Goal: Task Accomplishment & Management: Manage account settings

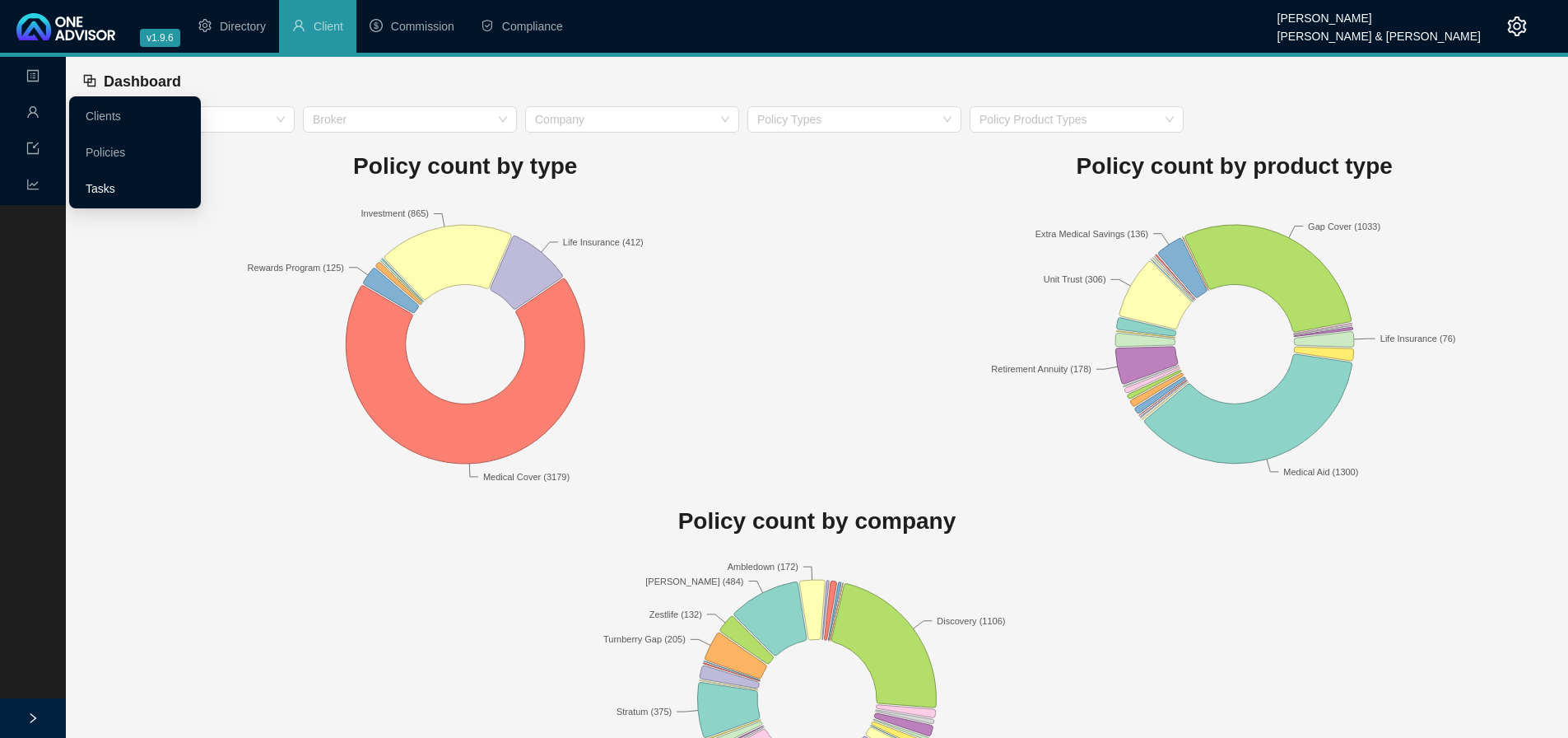
click at [114, 190] on link "Tasks" at bounding box center [99, 189] width 30 height 13
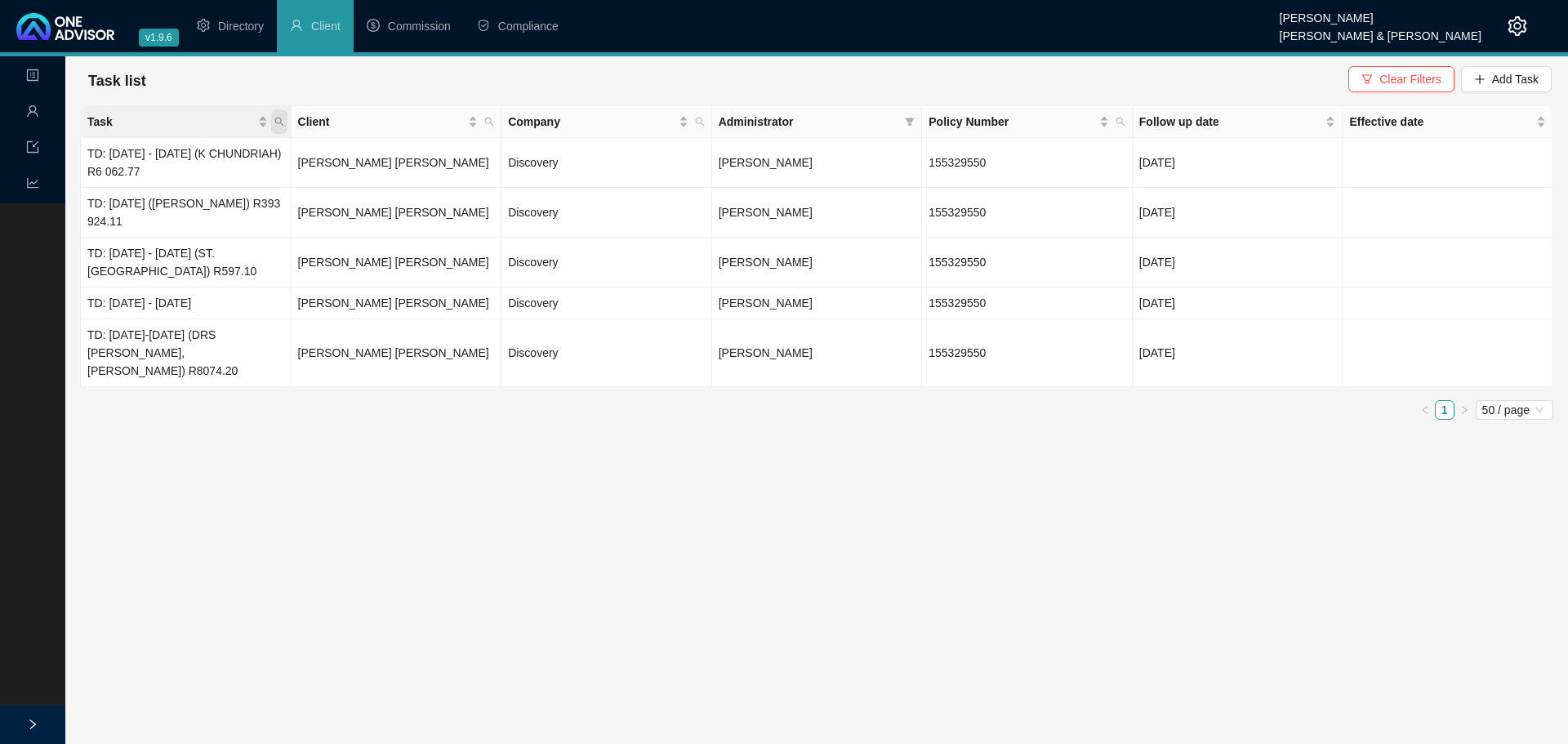
click at [277, 117] on icon "search" at bounding box center [279, 121] width 9 height 9
type input "BROK"
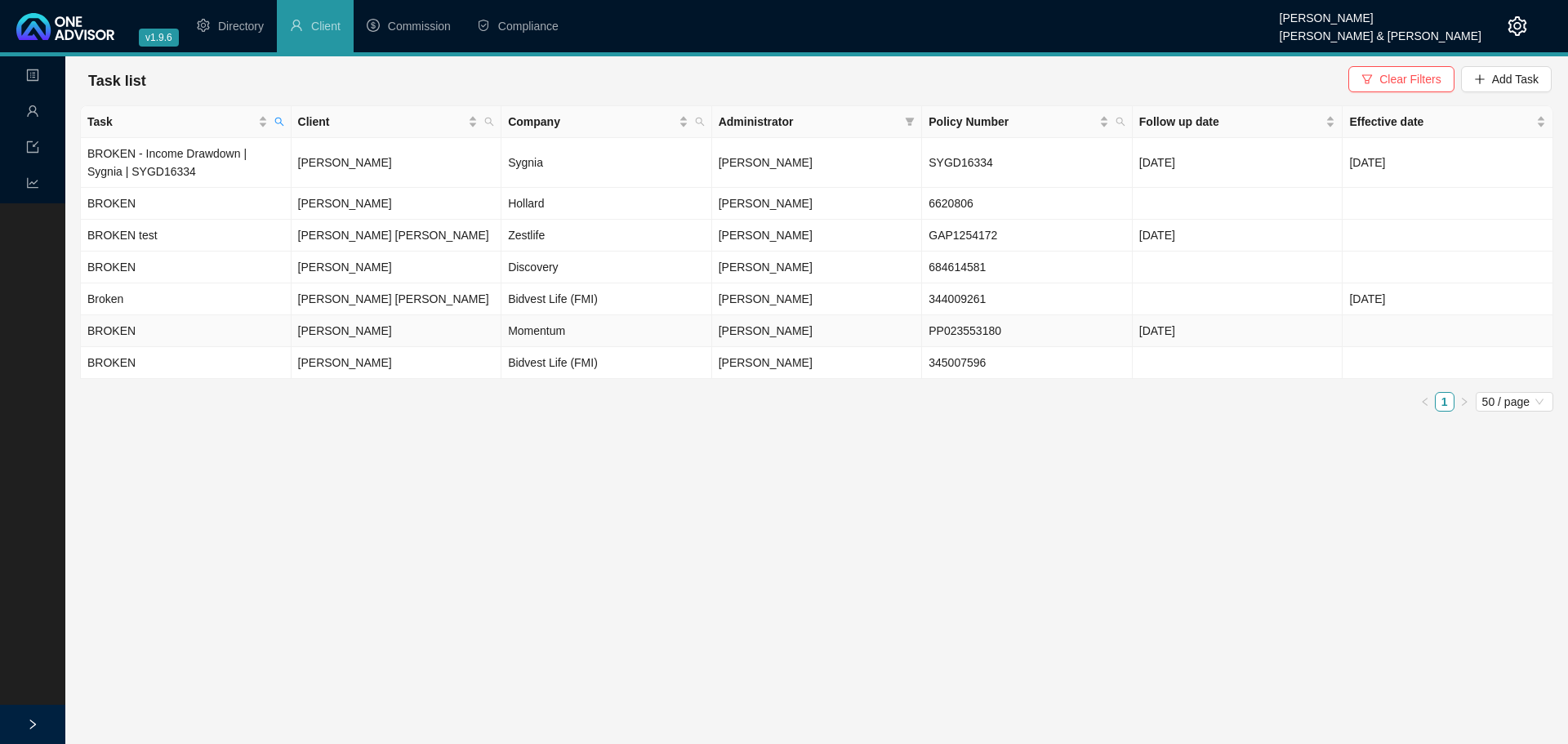
click at [196, 331] on td "BROKEN" at bounding box center [186, 331] width 211 height 32
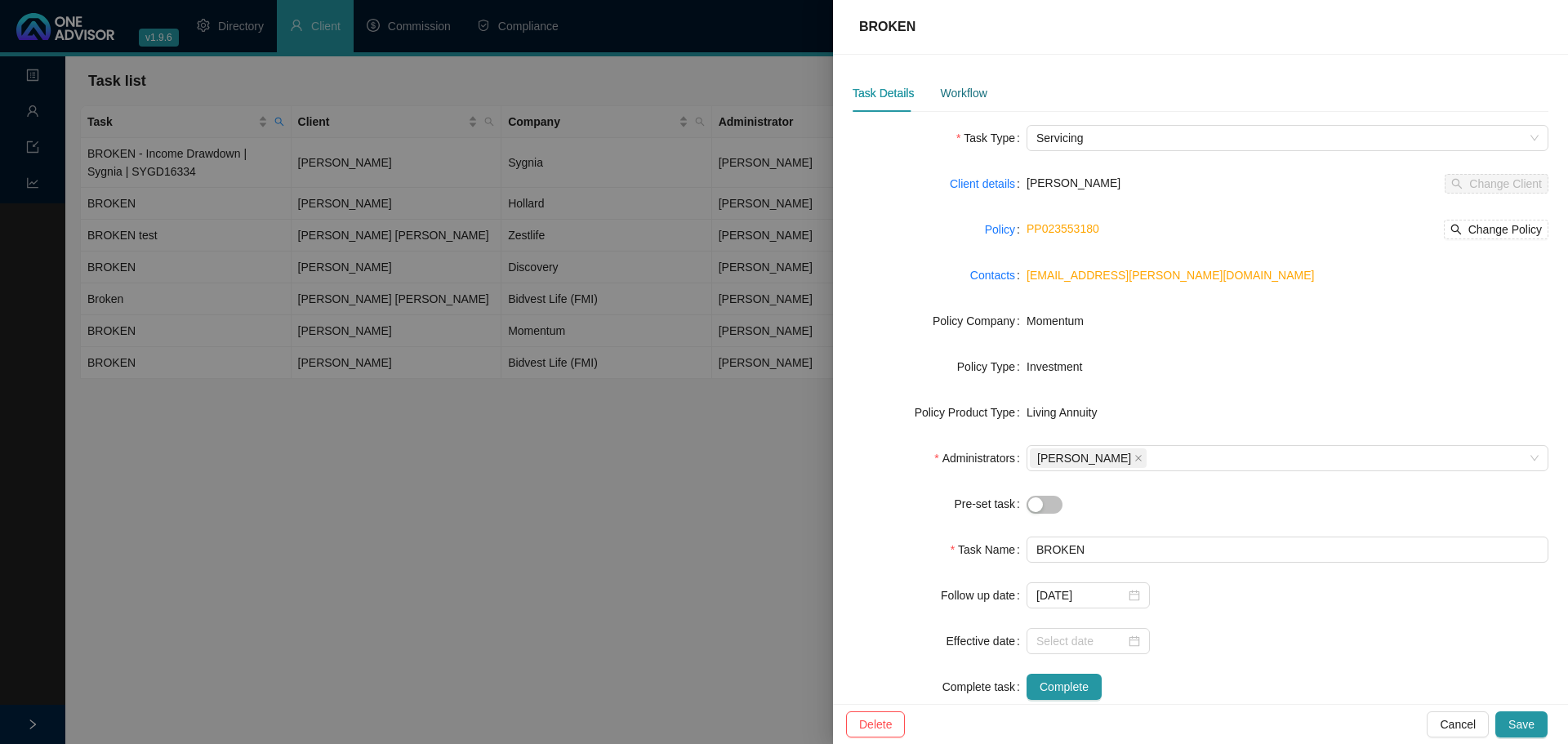
click at [968, 93] on div "Workflow" at bounding box center [962, 93] width 47 height 18
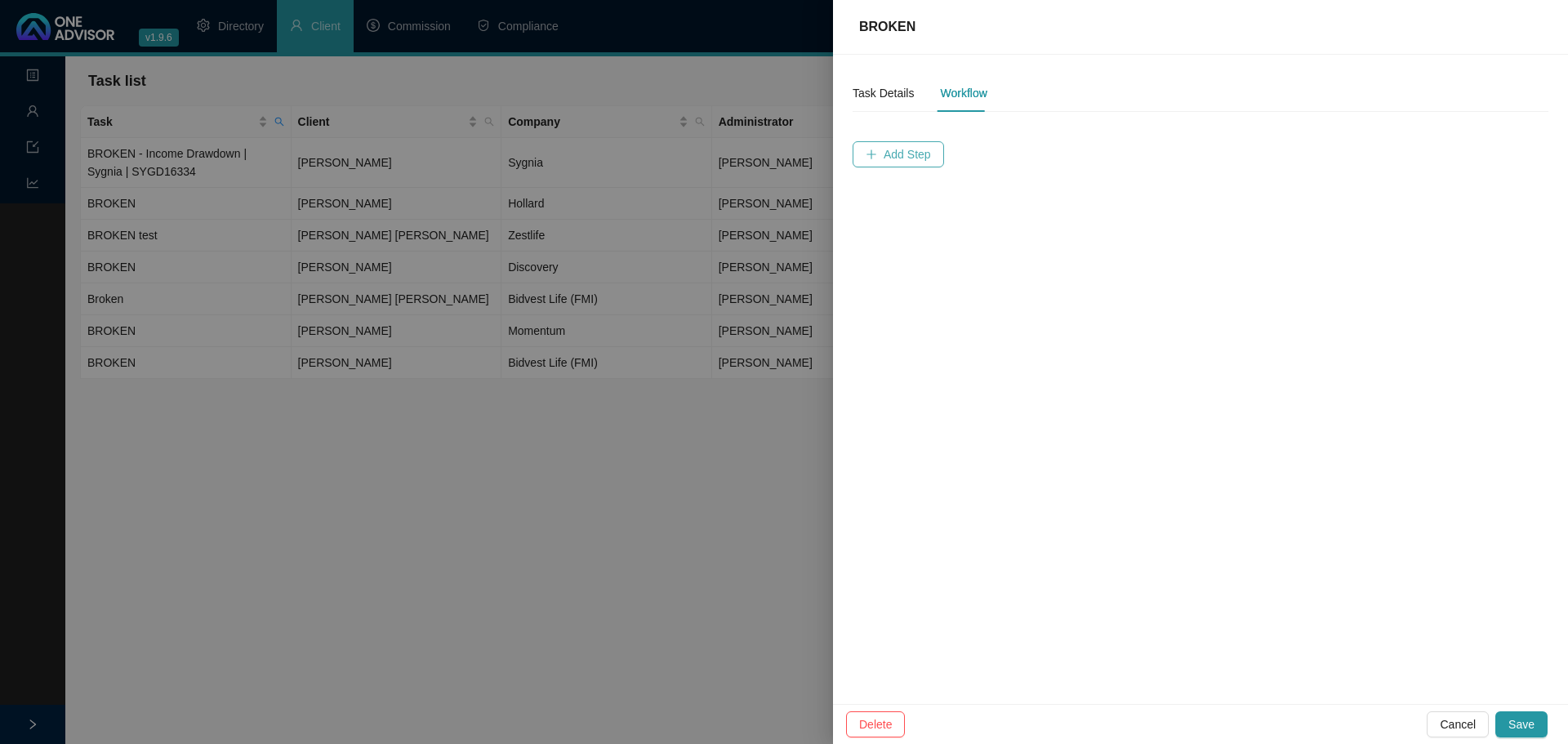
click at [900, 151] on span "Add Step" at bounding box center [907, 154] width 47 height 18
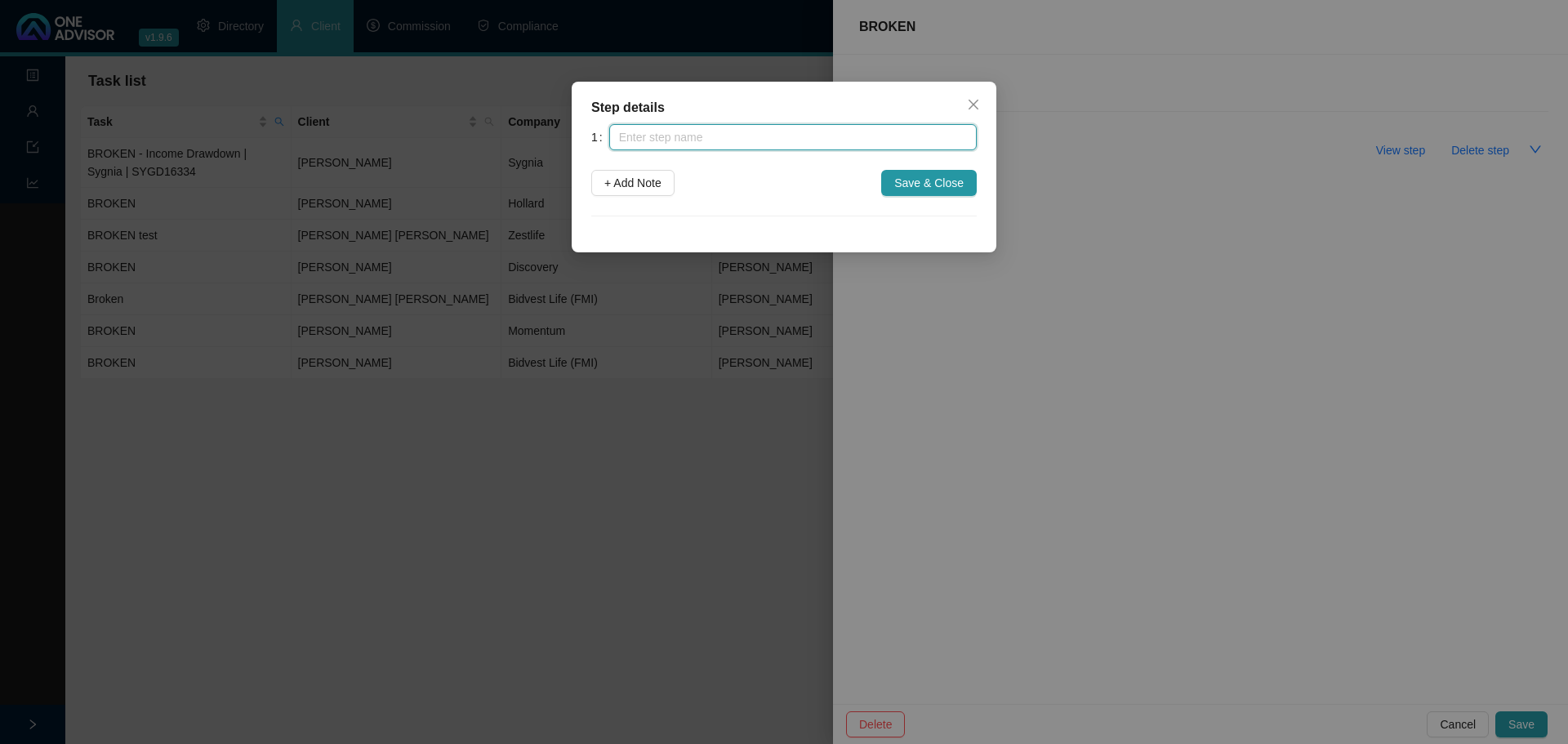
click at [732, 138] on input "text" at bounding box center [793, 138] width 367 height 27
click at [964, 99] on span "Close" at bounding box center [974, 104] width 27 height 13
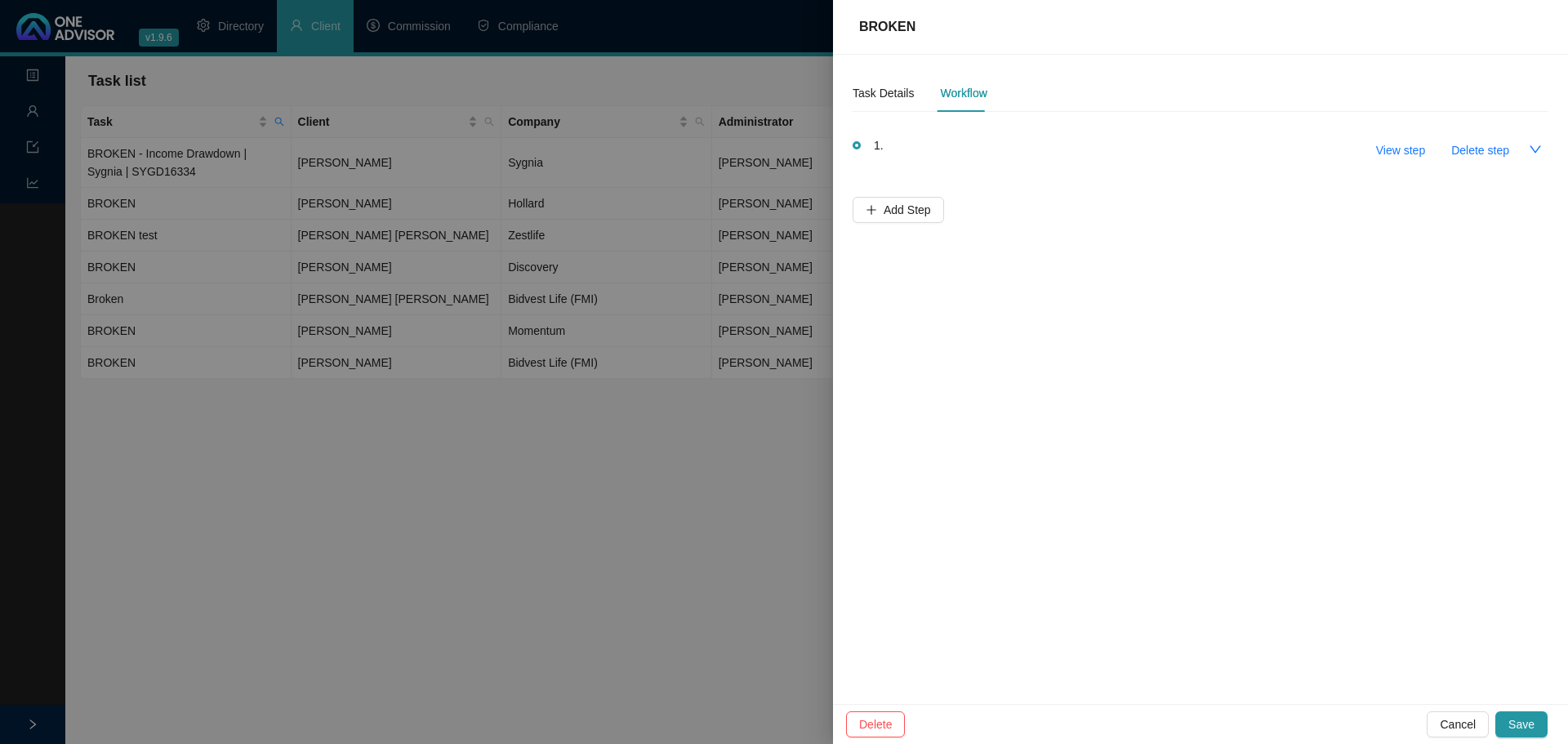
click at [376, 356] on div at bounding box center [784, 372] width 1568 height 744
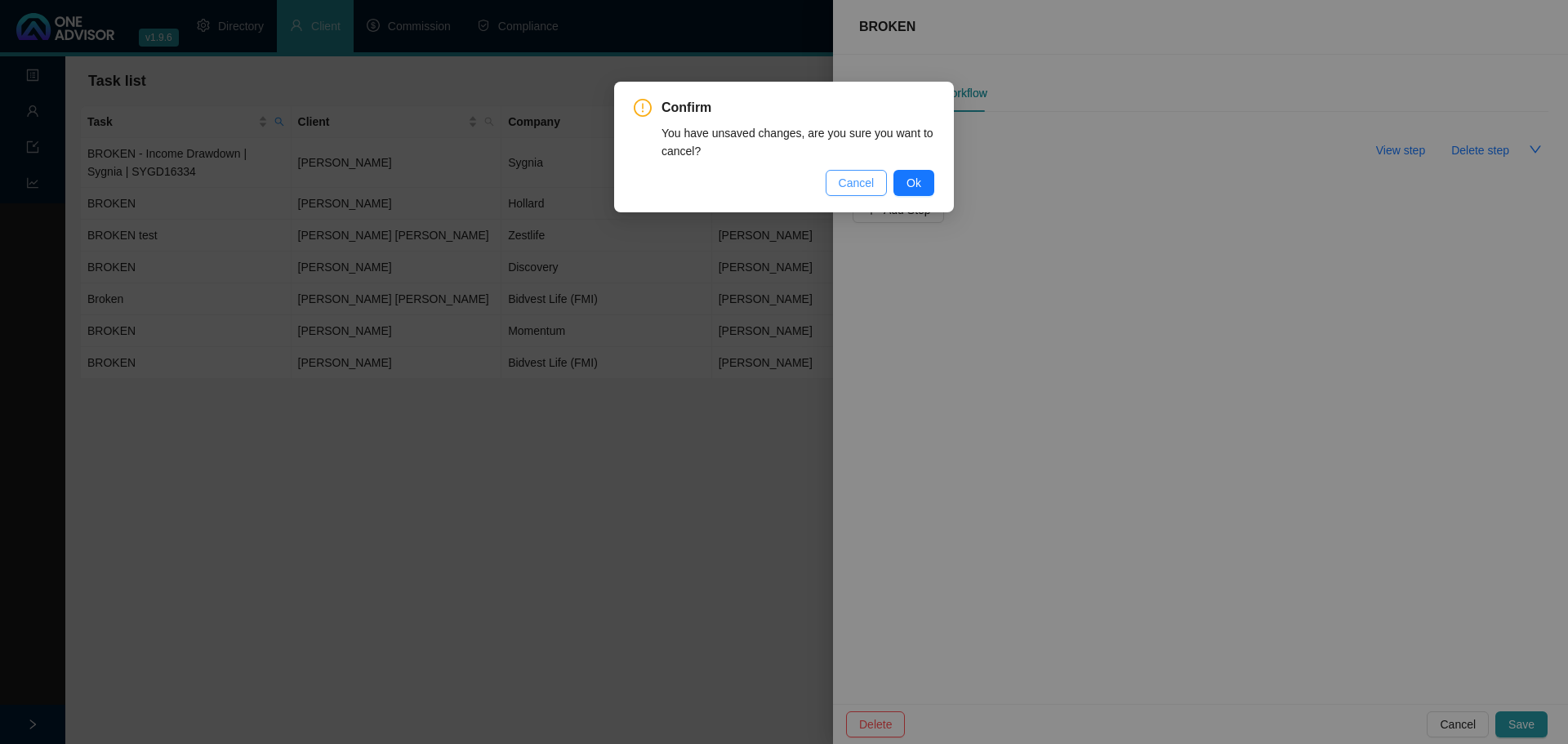
click at [855, 177] on span "Cancel" at bounding box center [857, 182] width 36 height 18
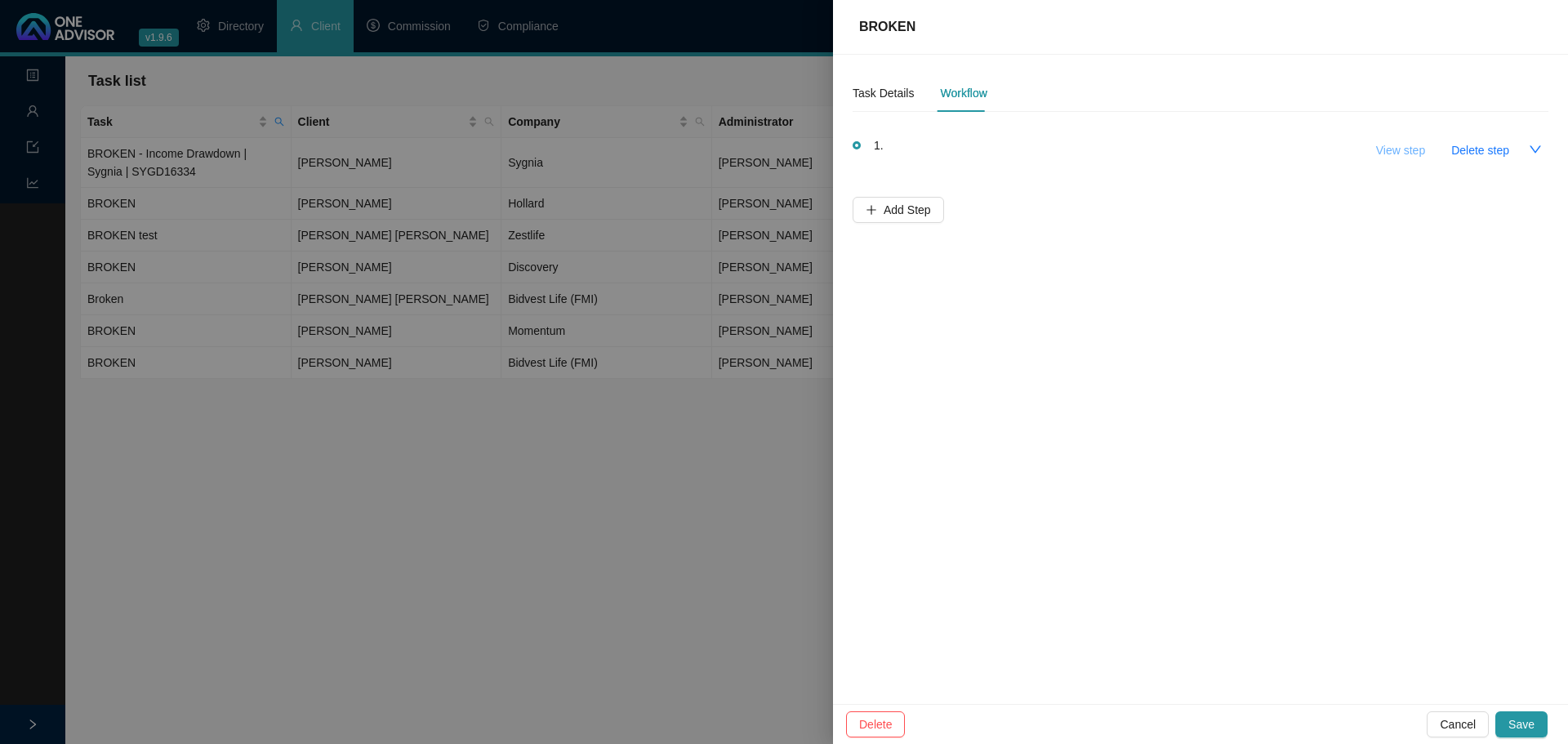
click at [1410, 152] on span "View step" at bounding box center [1401, 150] width 49 height 18
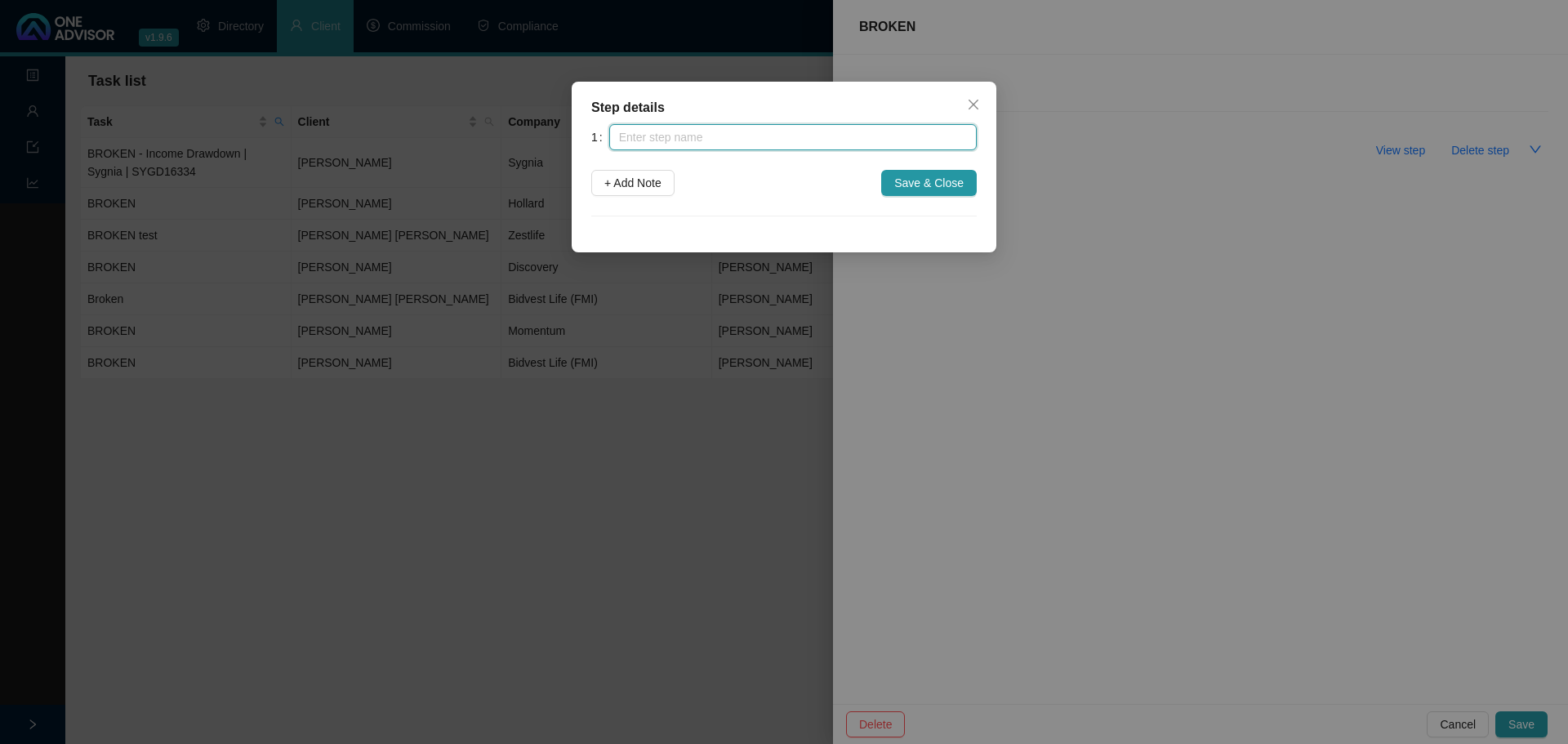
click at [644, 125] on input "text" at bounding box center [793, 138] width 367 height 27
type input "bROKEN TEST 1 SSAVE"
click at [649, 183] on span "+ Add Note" at bounding box center [633, 182] width 57 height 18
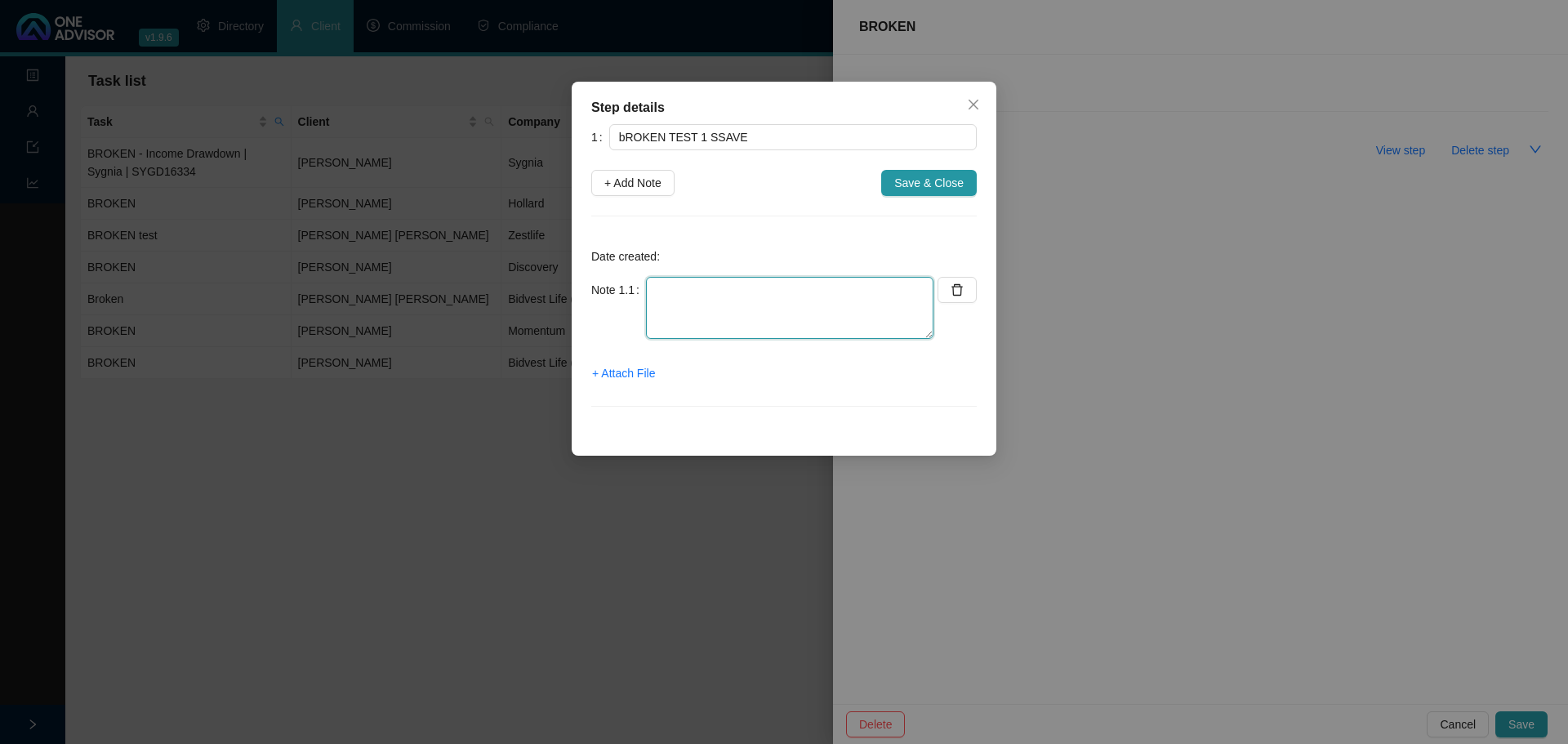
click at [691, 296] on textarea at bounding box center [790, 307] width 288 height 62
type textarea "TEST"
click at [961, 181] on span "Save & Close" at bounding box center [928, 182] width 69 height 18
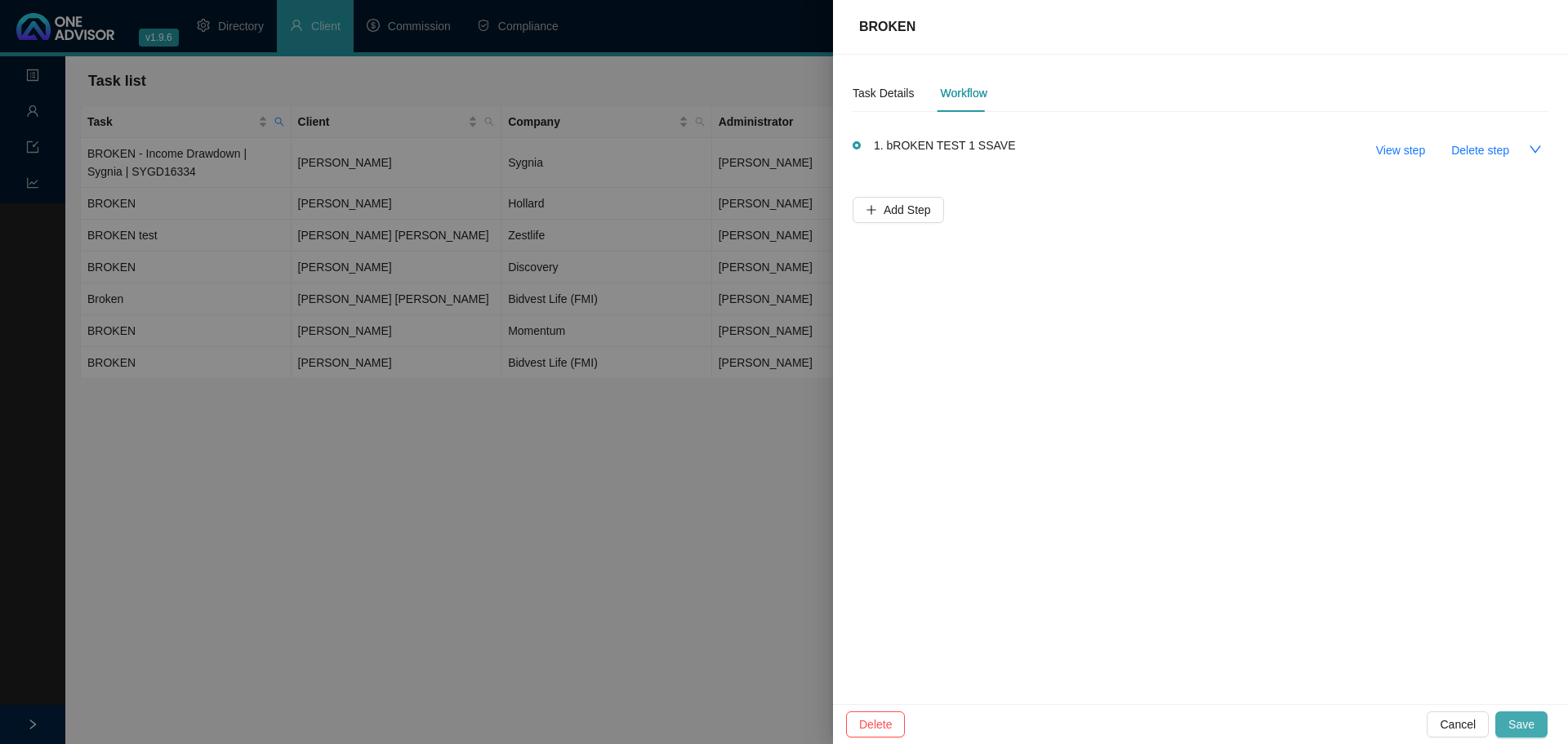
click at [1530, 721] on span "Save" at bounding box center [1521, 724] width 27 height 18
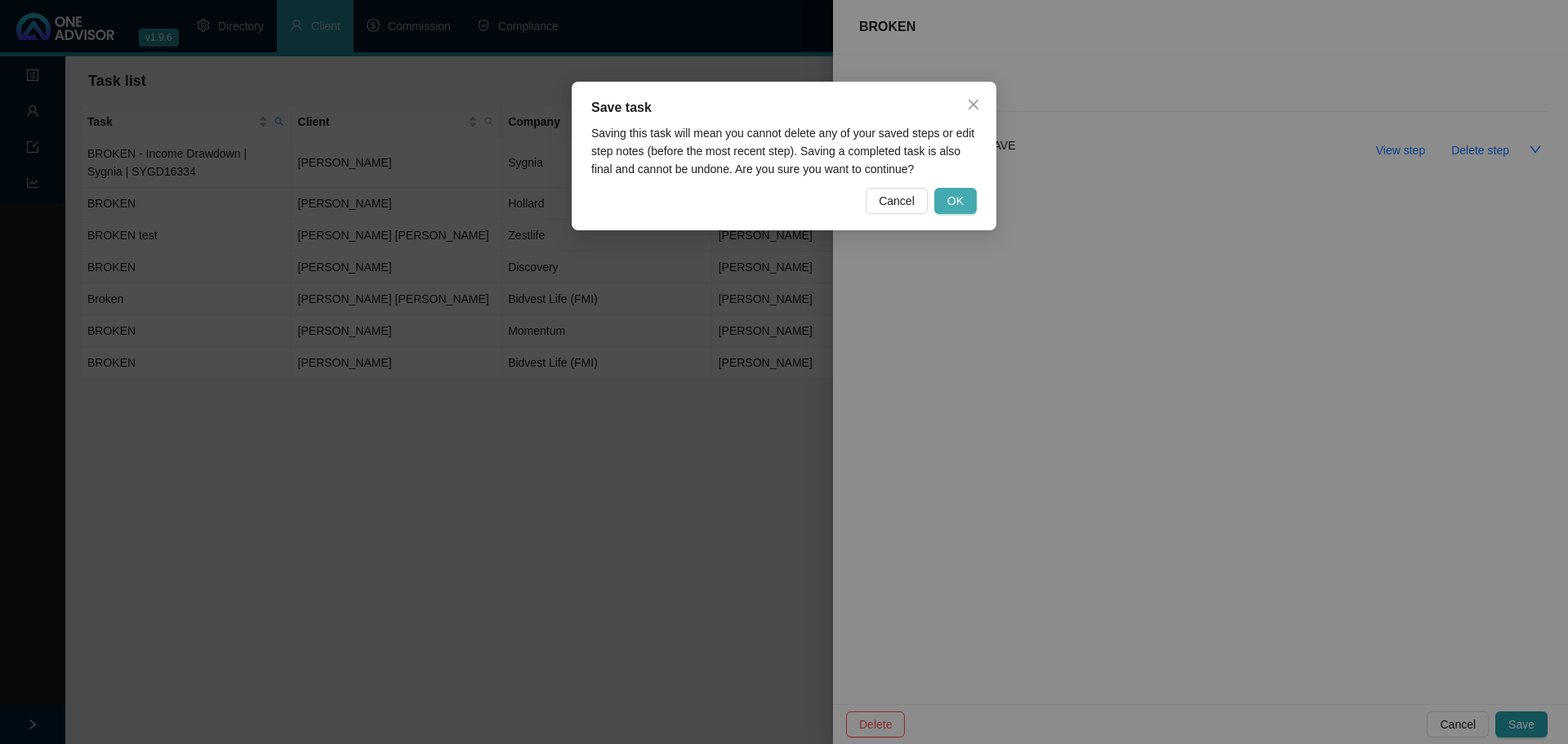
click at [951, 194] on span "OK" at bounding box center [955, 200] width 16 height 18
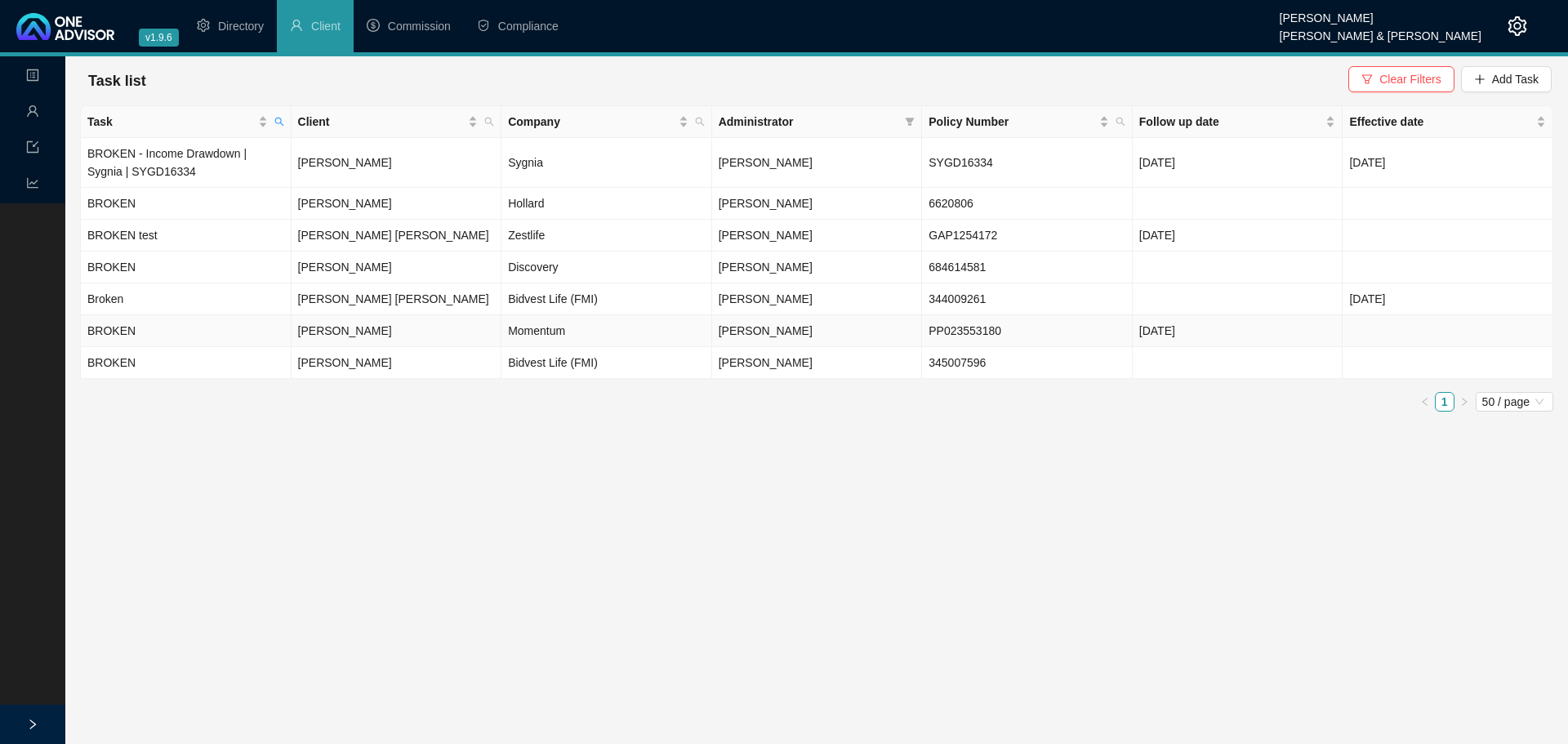
click at [473, 326] on td "[PERSON_NAME]" at bounding box center [397, 331] width 211 height 32
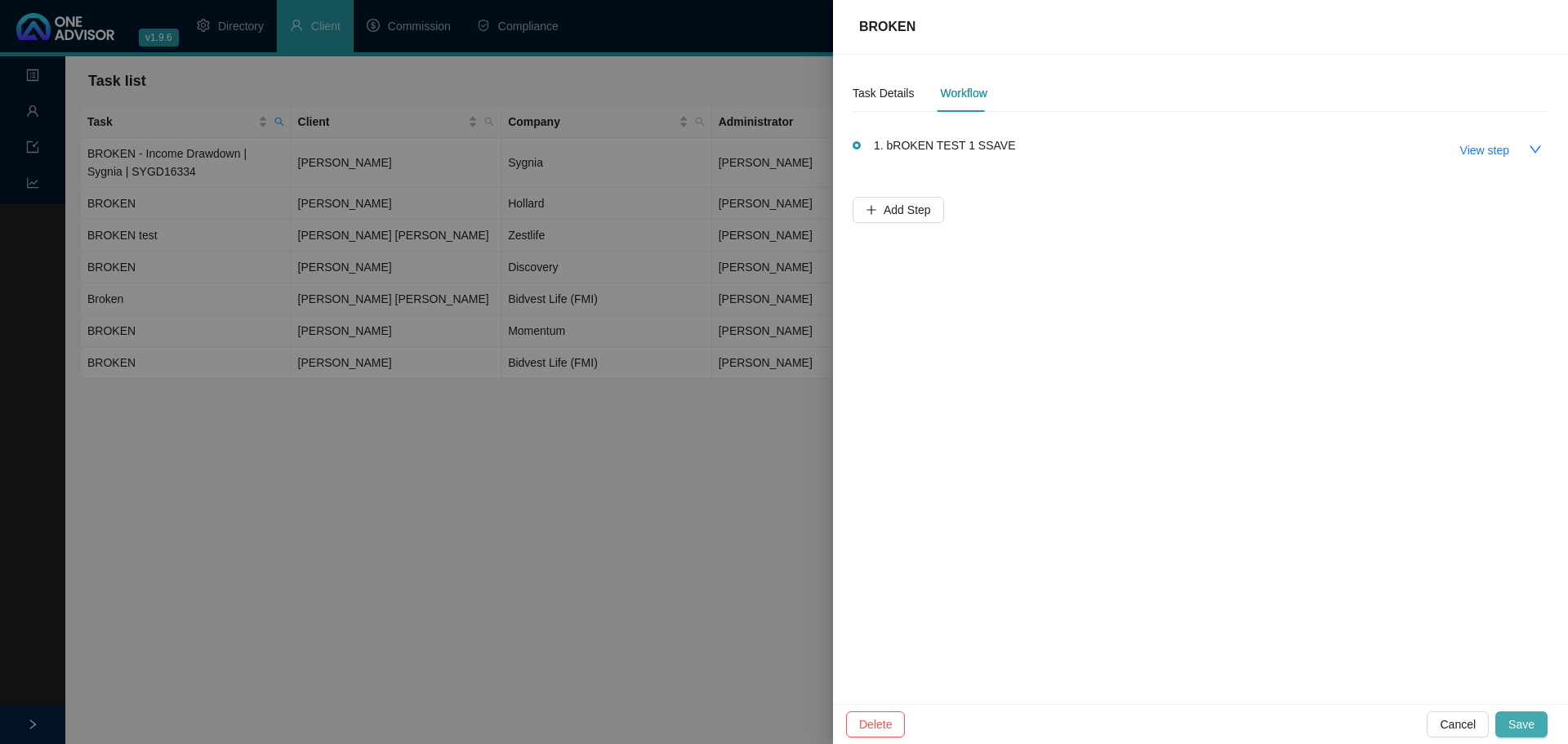
click at [1521, 723] on span "Save" at bounding box center [1521, 724] width 27 height 18
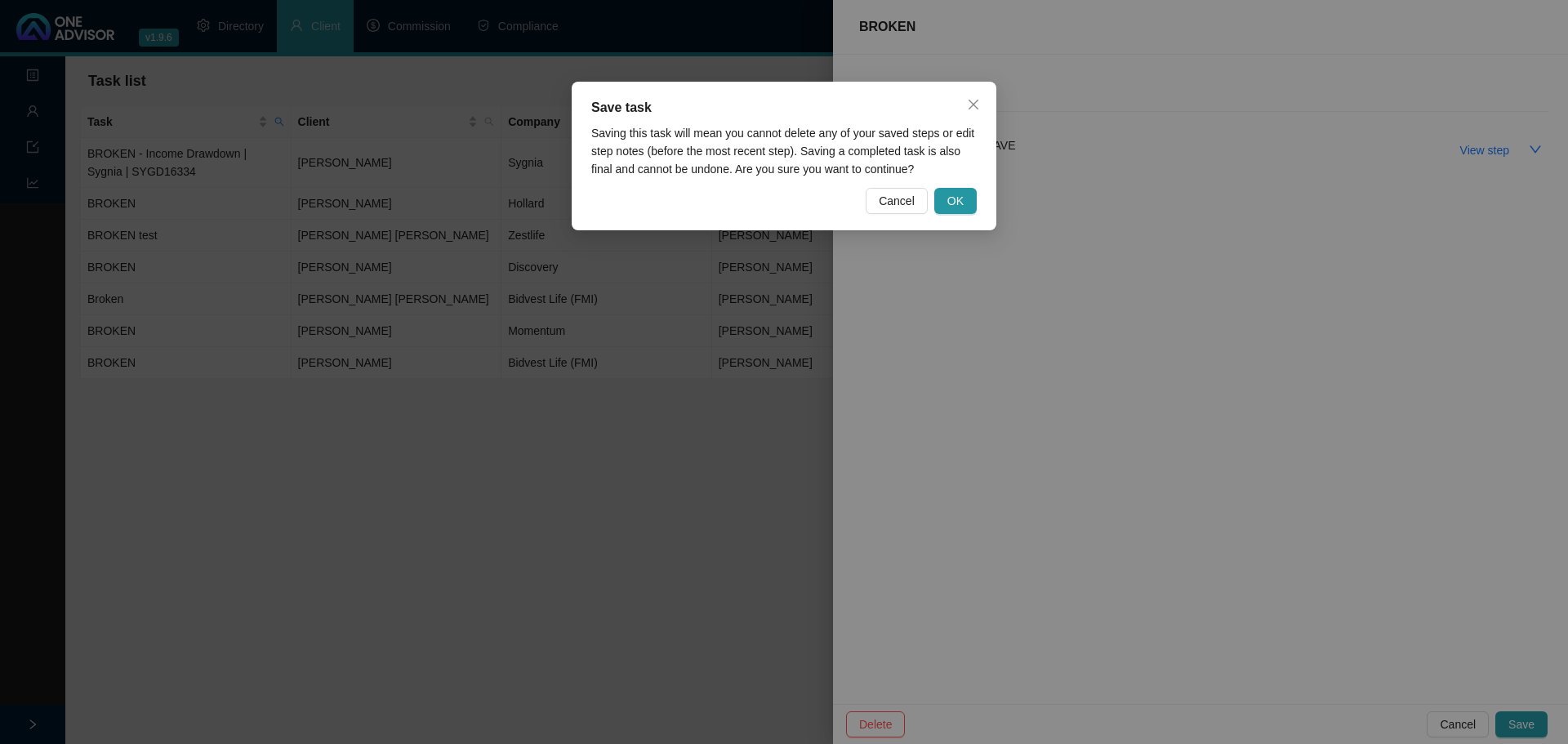
click at [950, 177] on div "Saving this task will mean you cannot delete any of your saved steps or edit st…" at bounding box center [784, 151] width 385 height 54
click at [951, 208] on span "OK" at bounding box center [955, 200] width 16 height 18
